Goal: Transaction & Acquisition: Purchase product/service

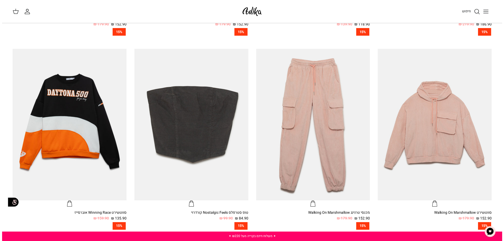
scroll to position [320, 0]
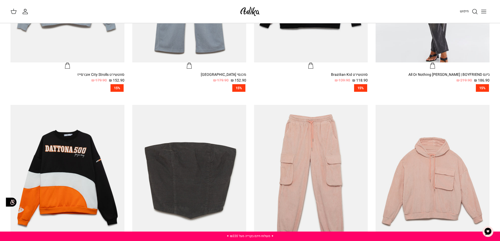
click at [485, 11] on icon "Toggle menu" at bounding box center [483, 11] width 6 height 6
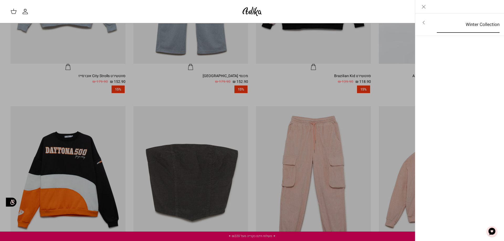
click at [463, 28] on link "Winter Collection" at bounding box center [468, 25] width 72 height 16
click at [463, 28] on link "Winter Collection" at bounding box center [472, 25] width 72 height 16
click at [486, 22] on link "לכל הפריטים" at bounding box center [460, 23] width 84 height 13
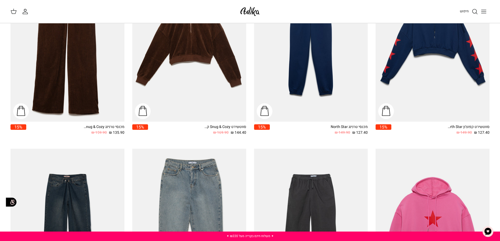
scroll to position [394, 0]
